Goal: Check status: Check status

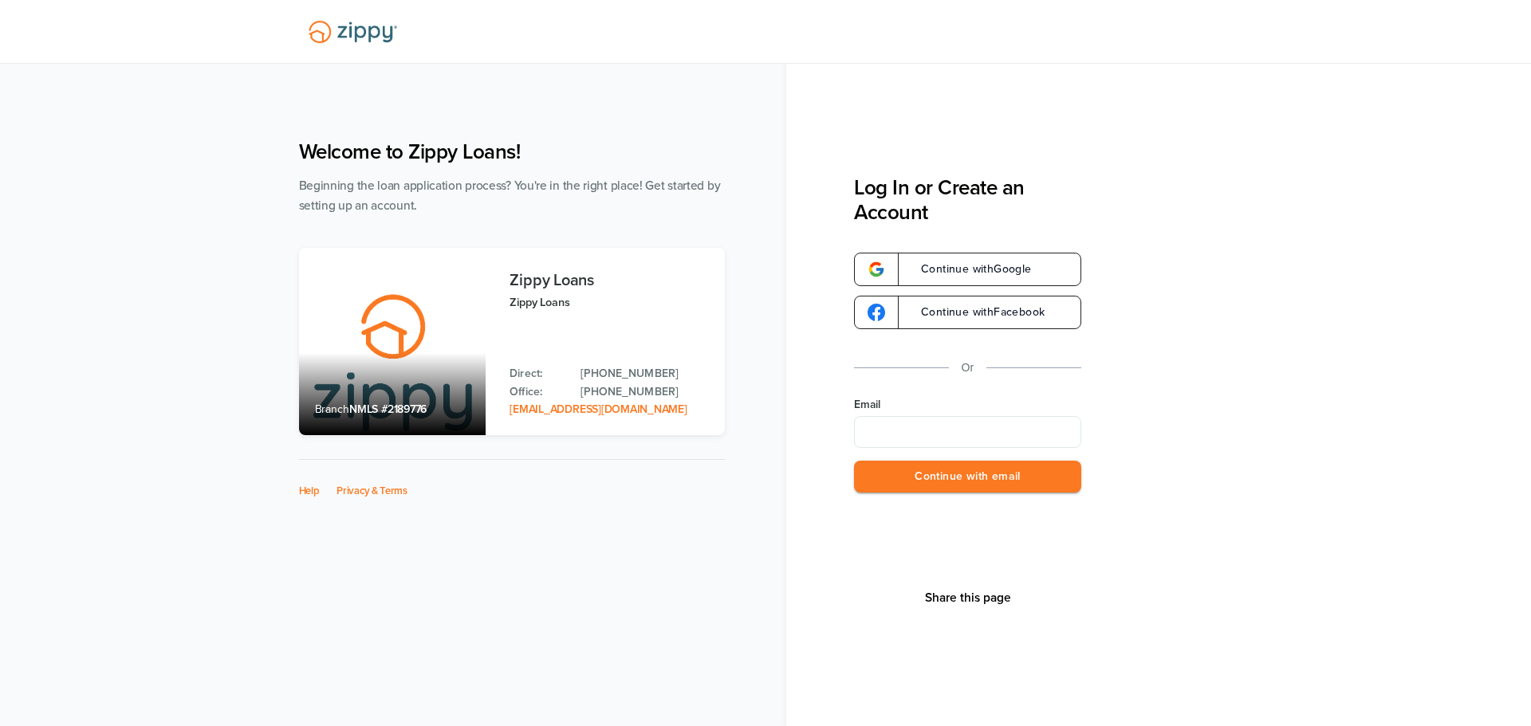
type input "**********"
click at [987, 477] on button "Continue with email" at bounding box center [967, 477] width 227 height 33
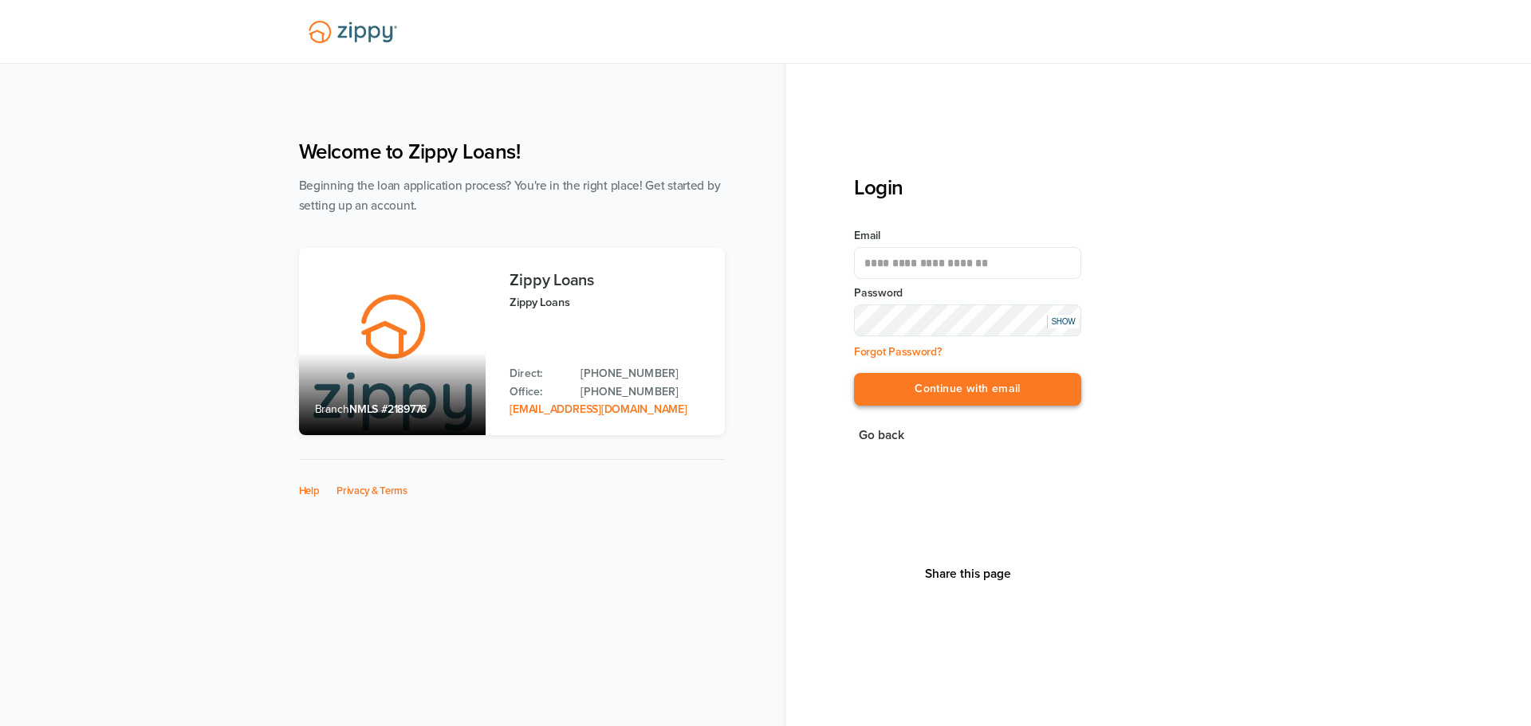
click at [956, 395] on button "Continue with email" at bounding box center [967, 389] width 227 height 33
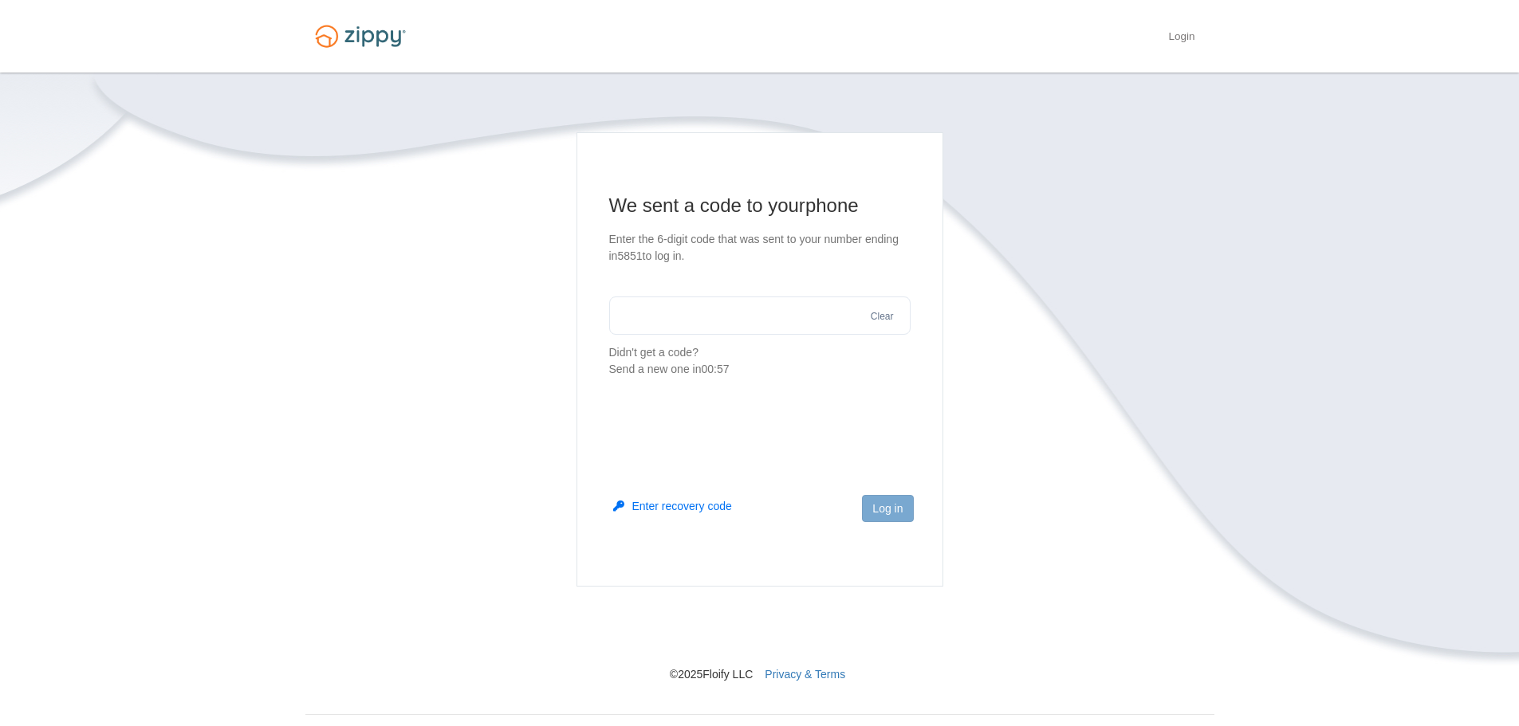
click at [696, 320] on input "text" at bounding box center [759, 316] width 301 height 38
type input "******"
click at [863, 503] on button "Log in" at bounding box center [887, 508] width 51 height 27
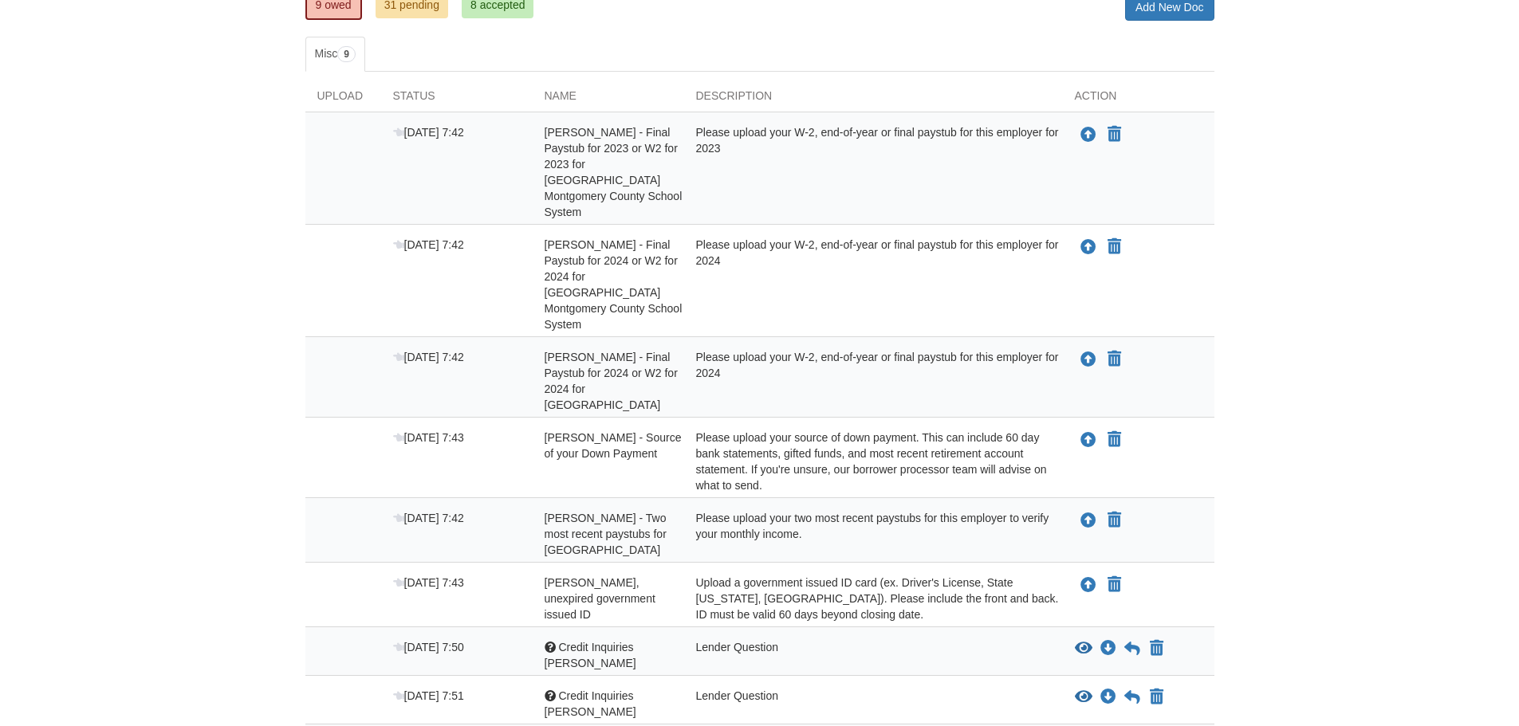
scroll to position [159, 0]
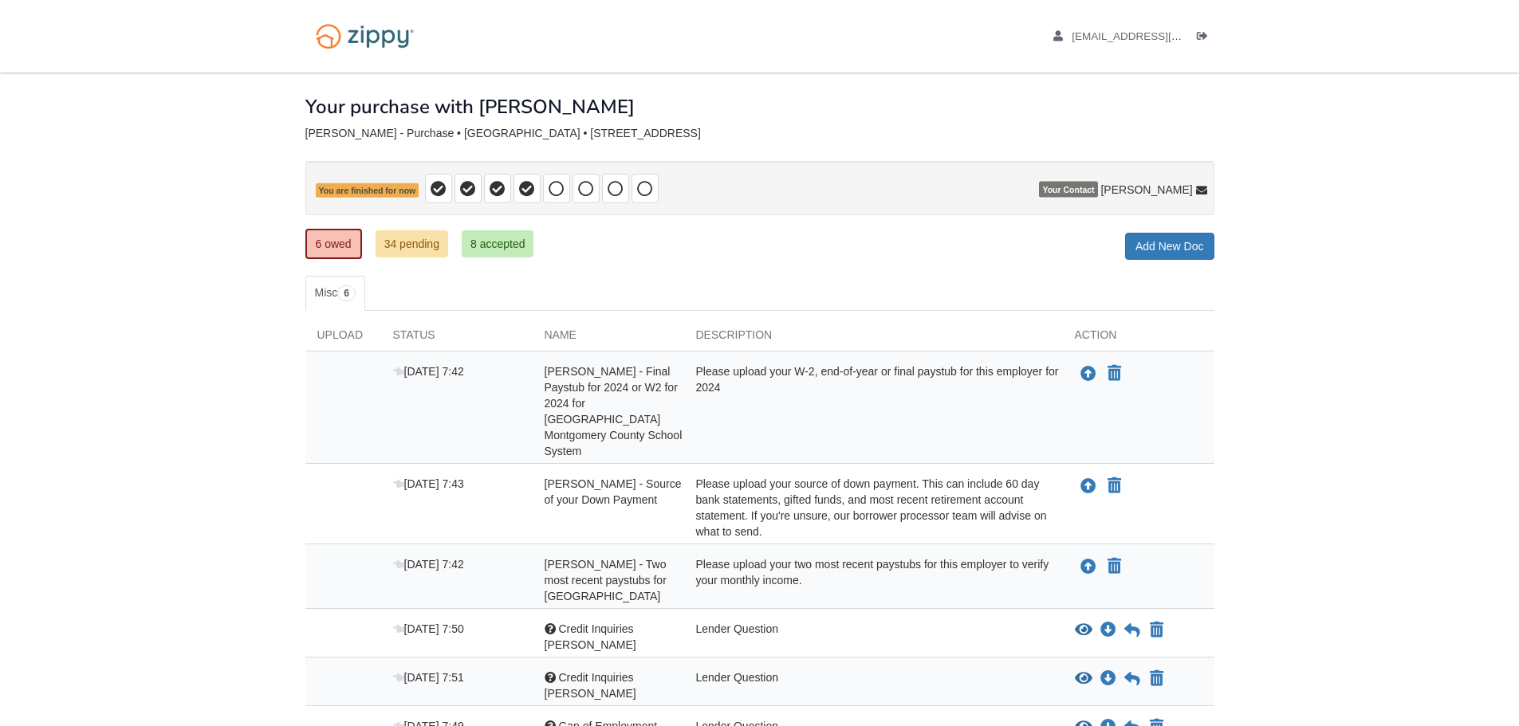
scroll to position [116, 0]
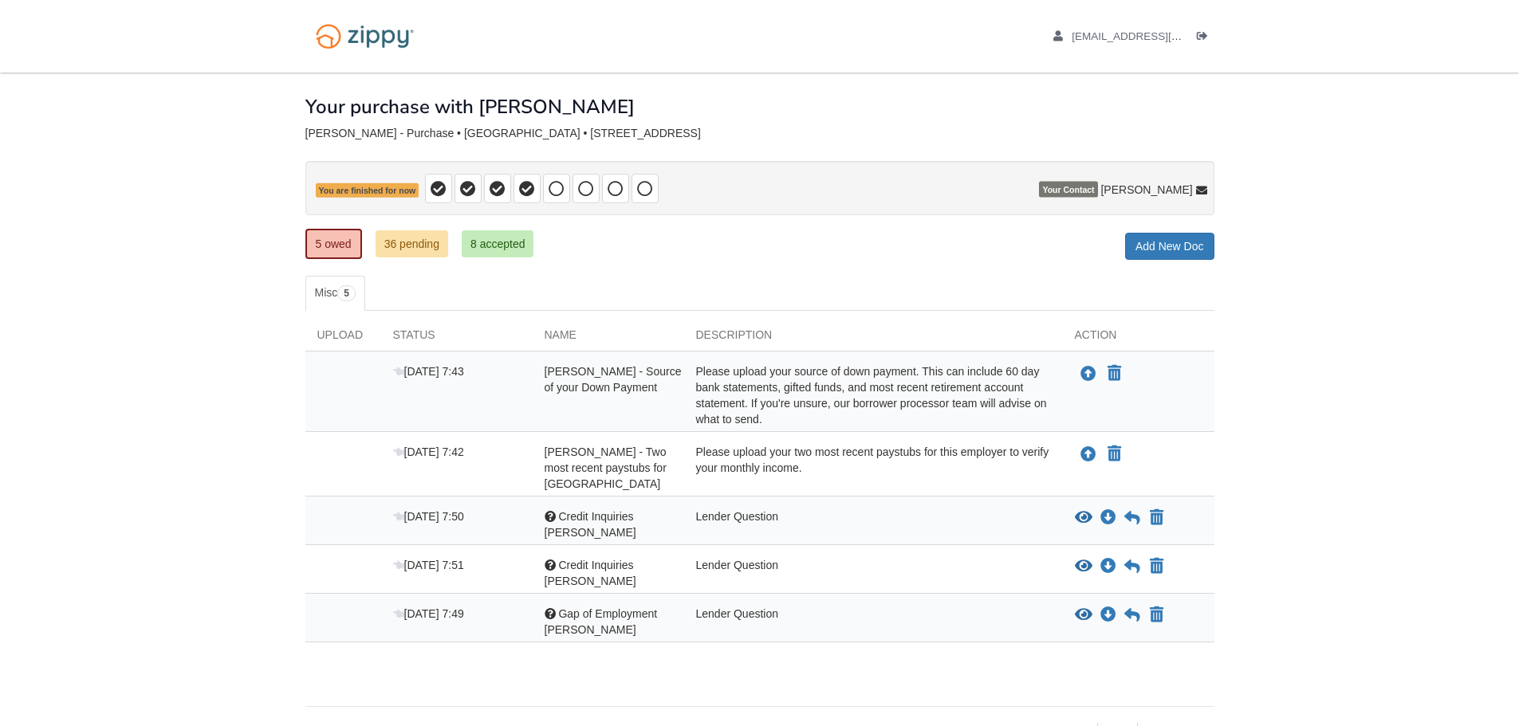
scroll to position [19, 0]
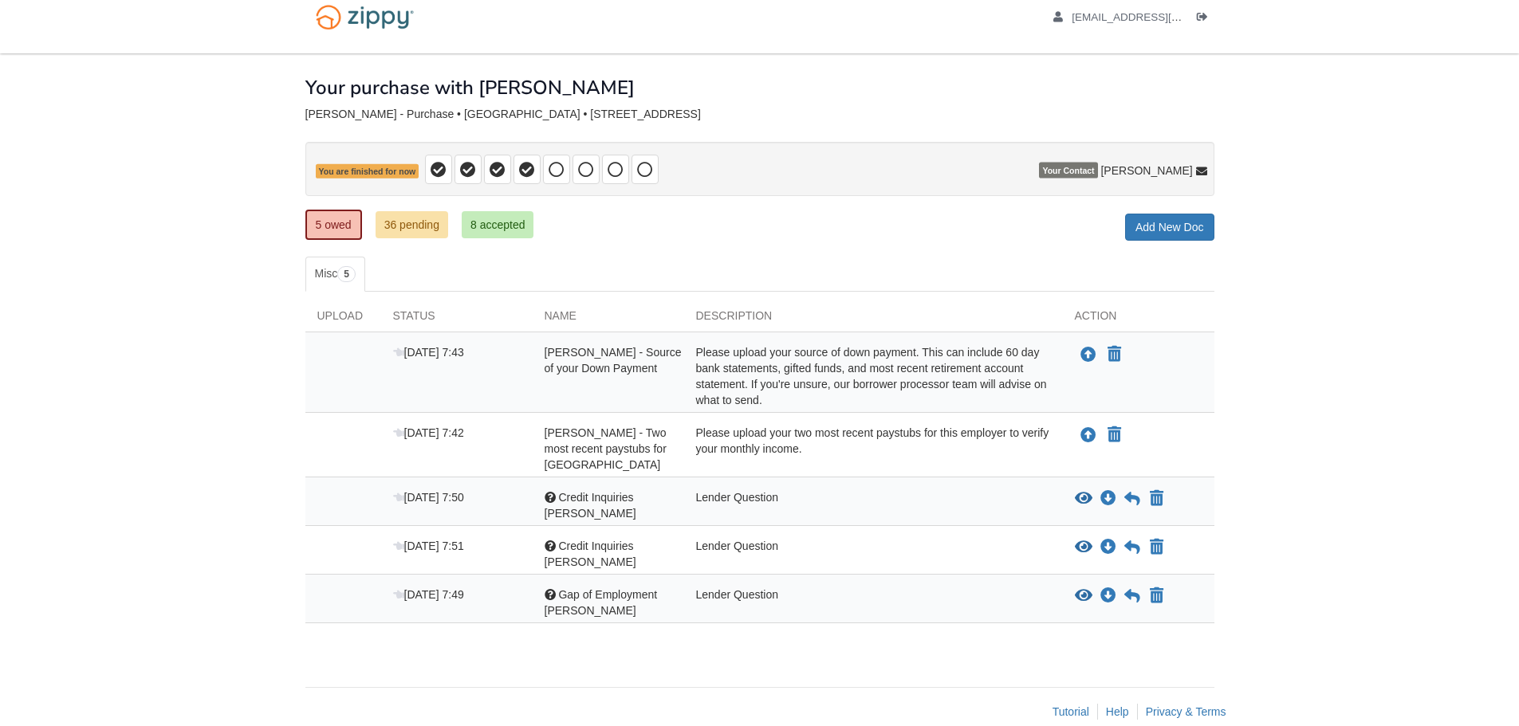
scroll to position [19, 0]
click at [485, 225] on link "8 accepted" at bounding box center [498, 224] width 73 height 27
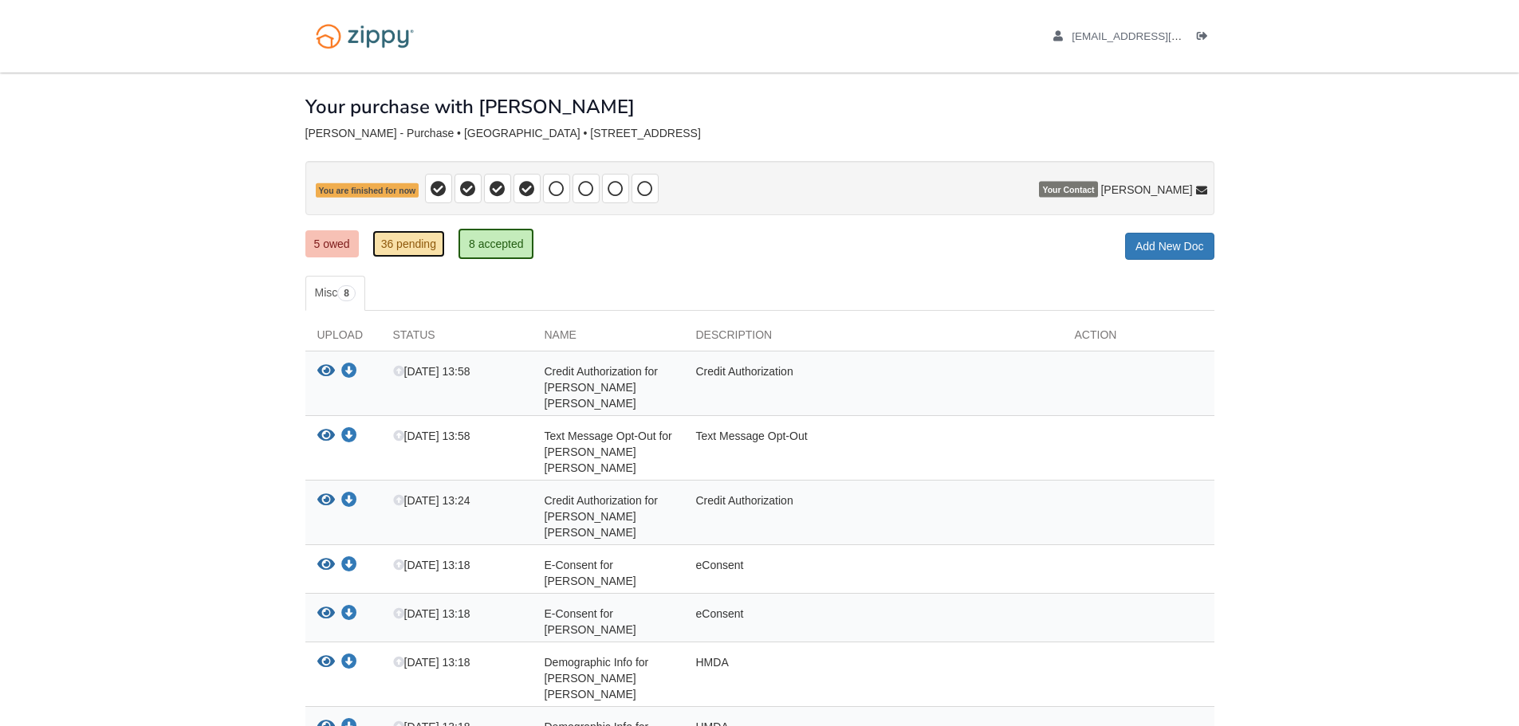
click at [402, 238] on link "36 pending" at bounding box center [408, 243] width 73 height 27
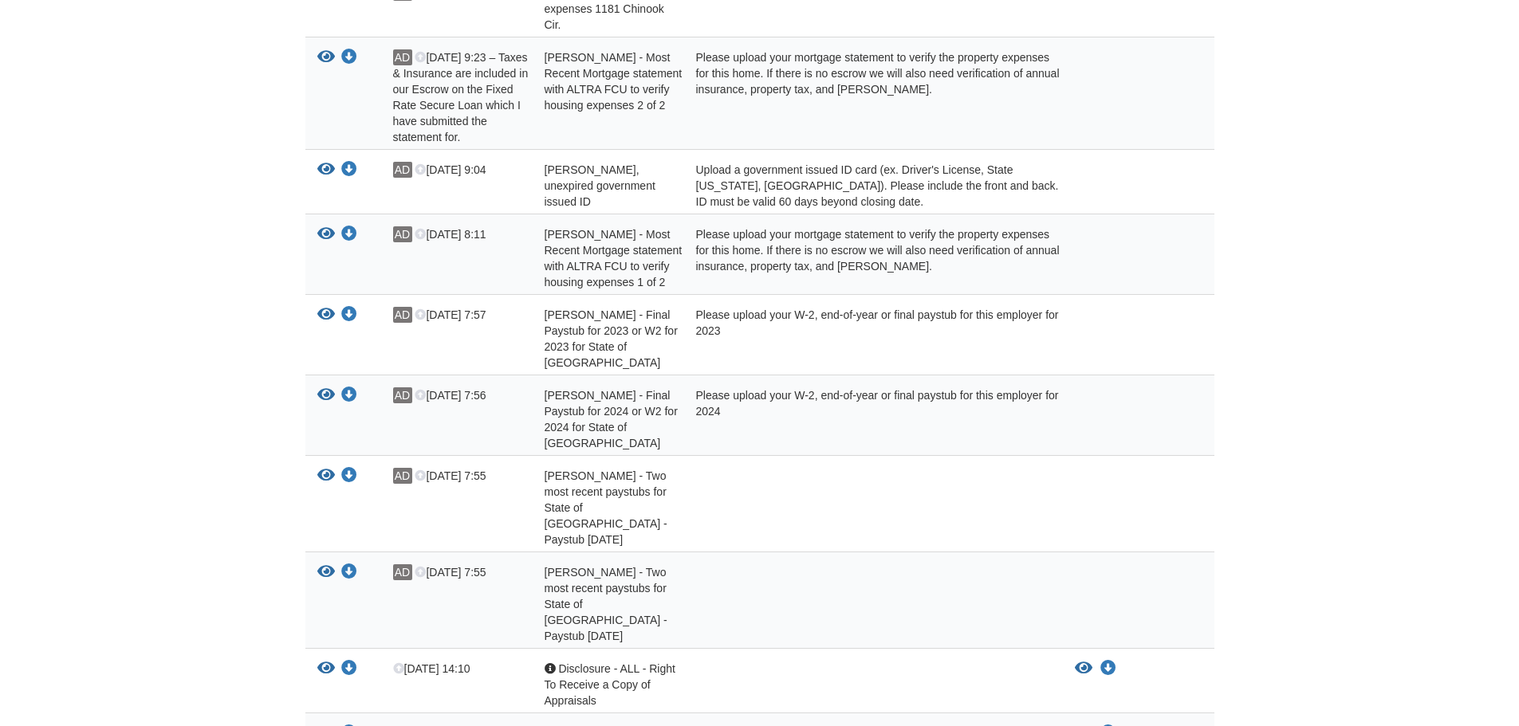
scroll to position [877, 0]
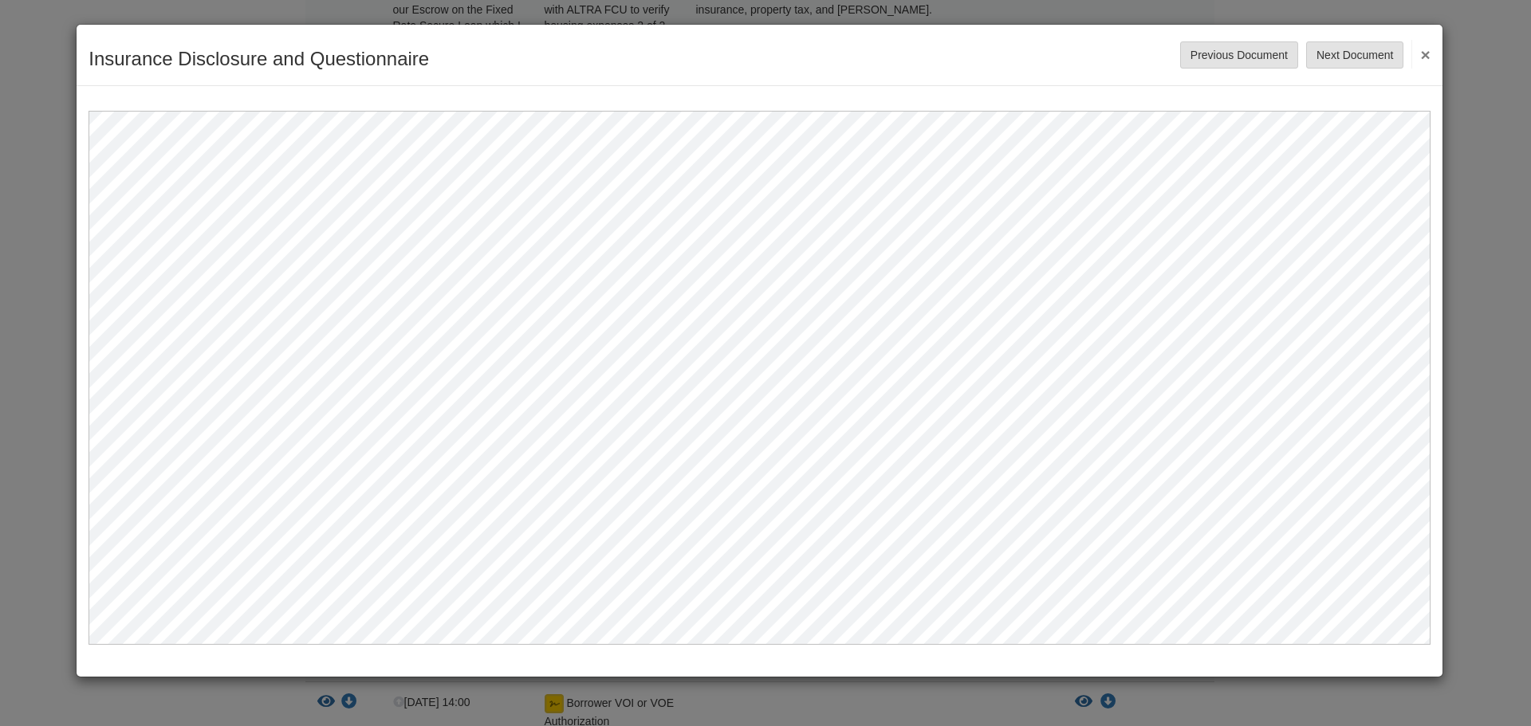
click at [1422, 57] on button "×" at bounding box center [1420, 54] width 18 height 29
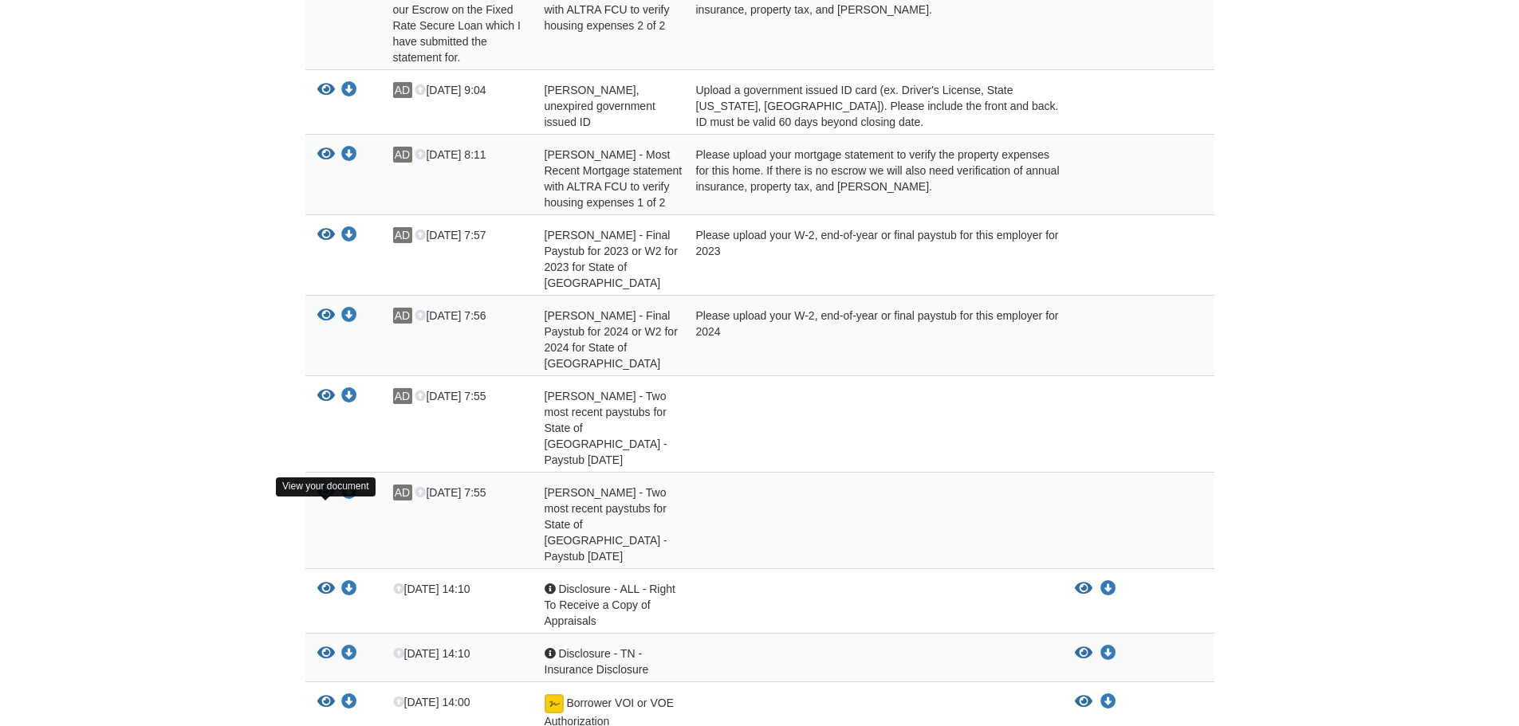
click at [320, 646] on icon "View Disclosure - TN - Insurance Disclosure" at bounding box center [326, 654] width 18 height 16
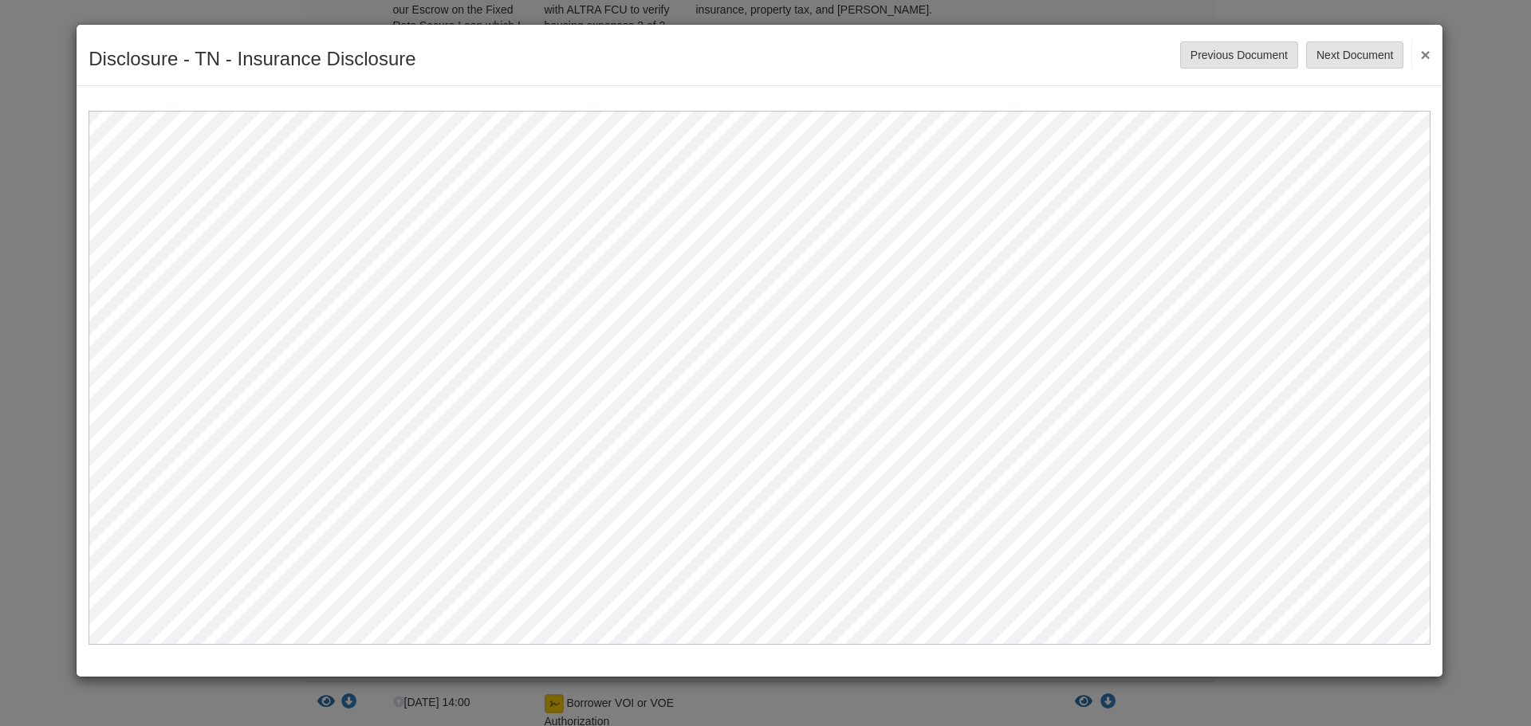
click at [1427, 59] on button "×" at bounding box center [1420, 54] width 18 height 29
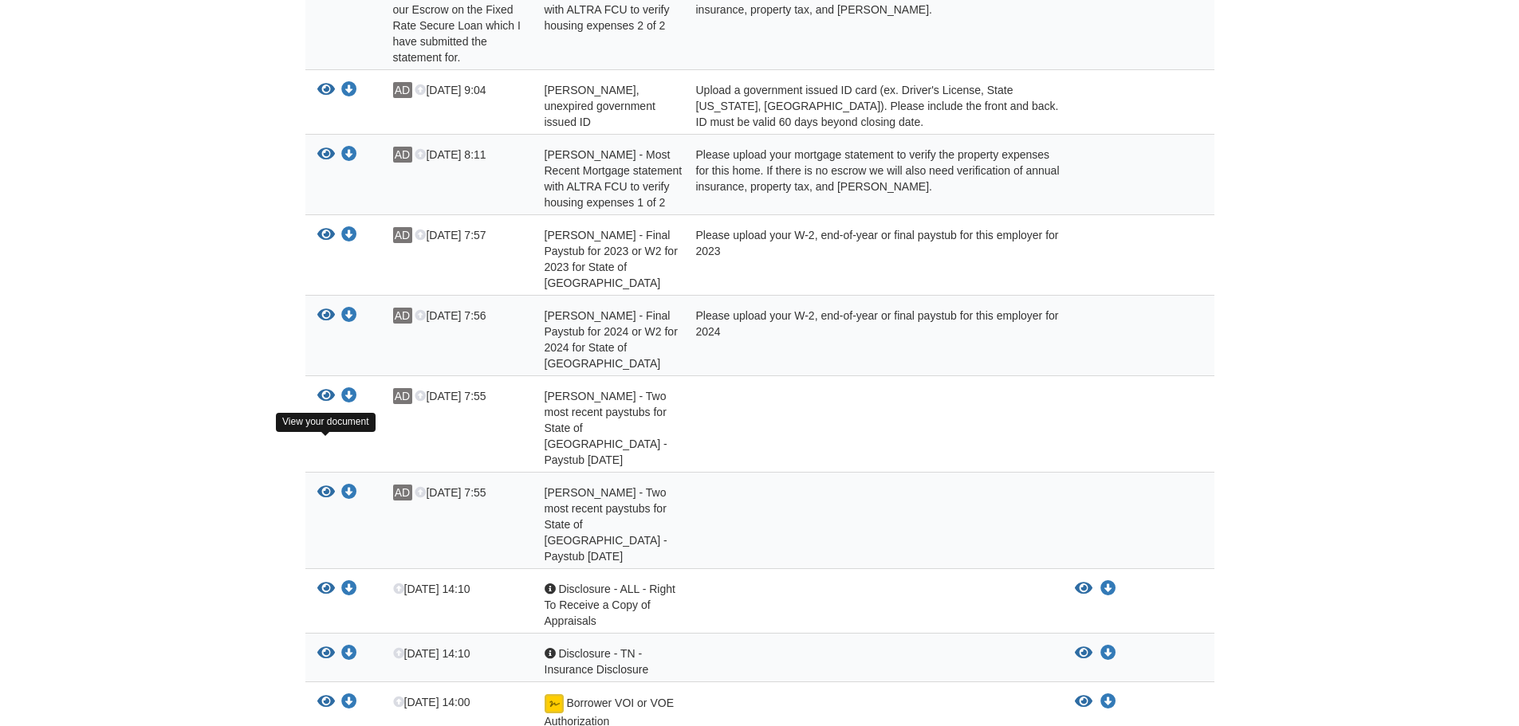
click at [321, 581] on icon "View Disclosure - ALL - Right To Receive a Copy of Appraisals" at bounding box center [326, 589] width 18 height 16
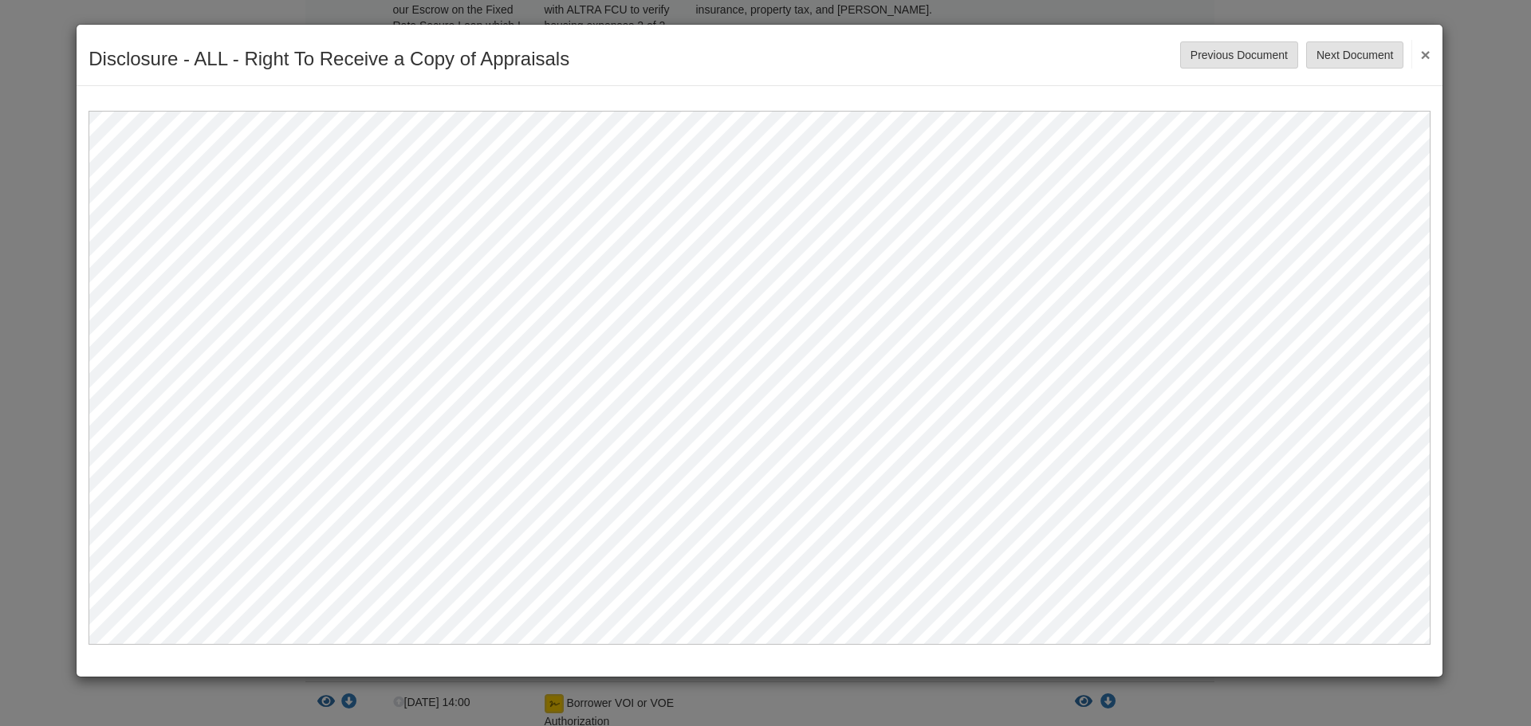
click at [1431, 56] on div "Disclosure - ALL - Right To Receive a Copy of Appraisals Save Cancel Previous D…" at bounding box center [760, 55] width 1366 height 61
click at [1429, 56] on button "×" at bounding box center [1420, 54] width 18 height 29
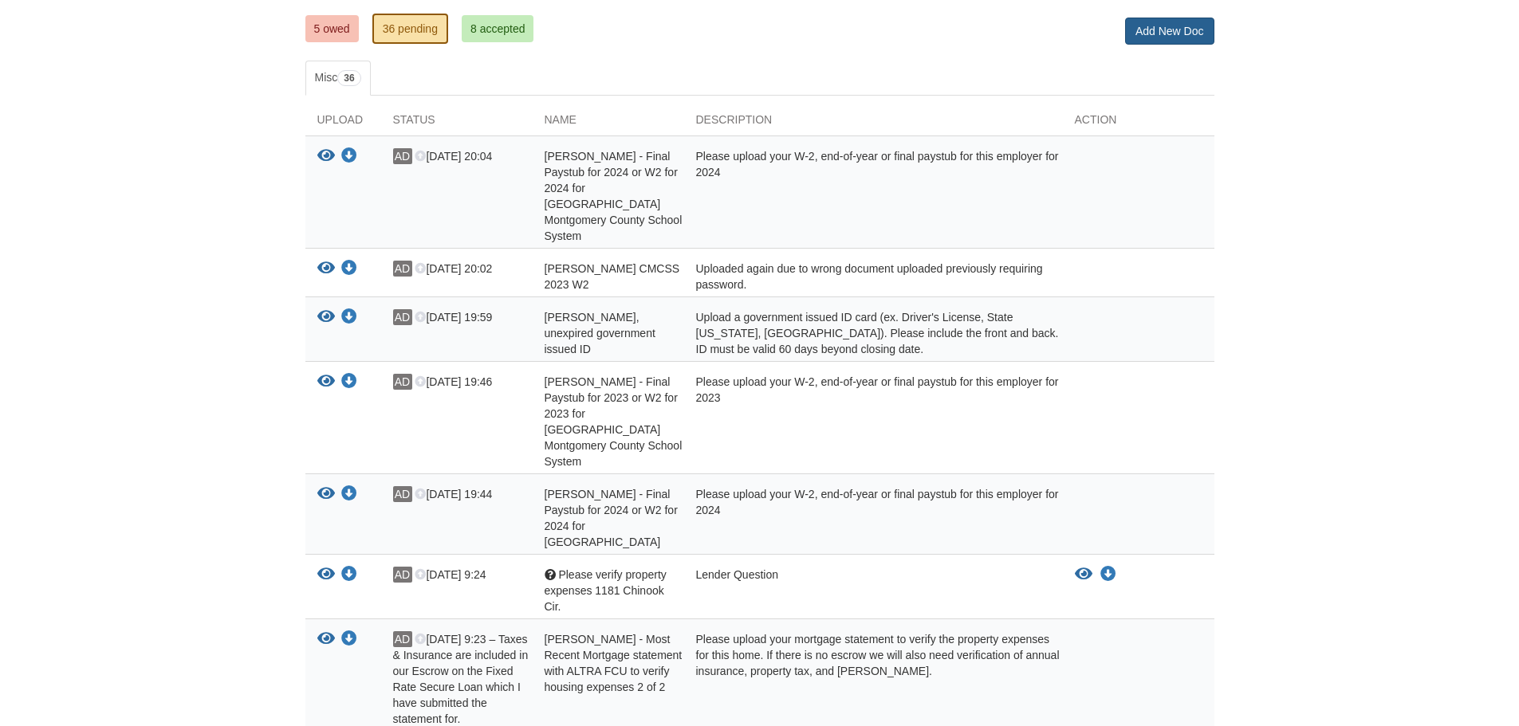
scroll to position [80, 0]
